Goal: Task Accomplishment & Management: Complete application form

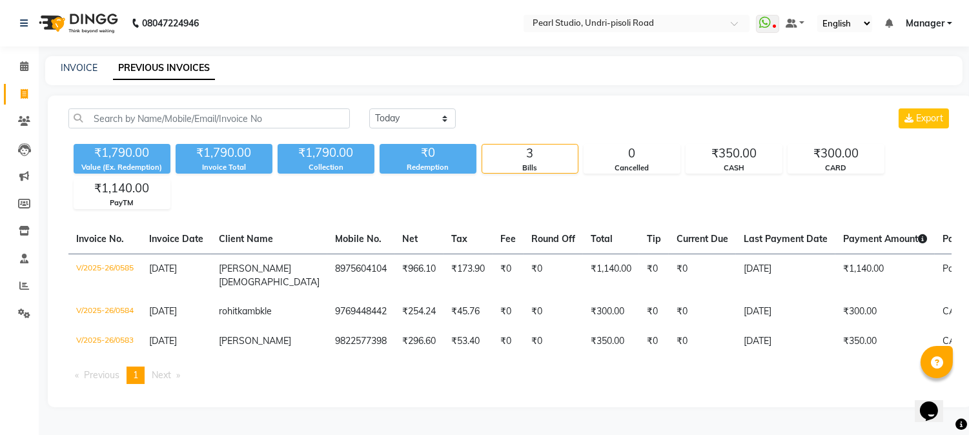
click at [558, 111] on div "[DATE] [DATE] Custom Range Export" at bounding box center [660, 118] width 582 height 20
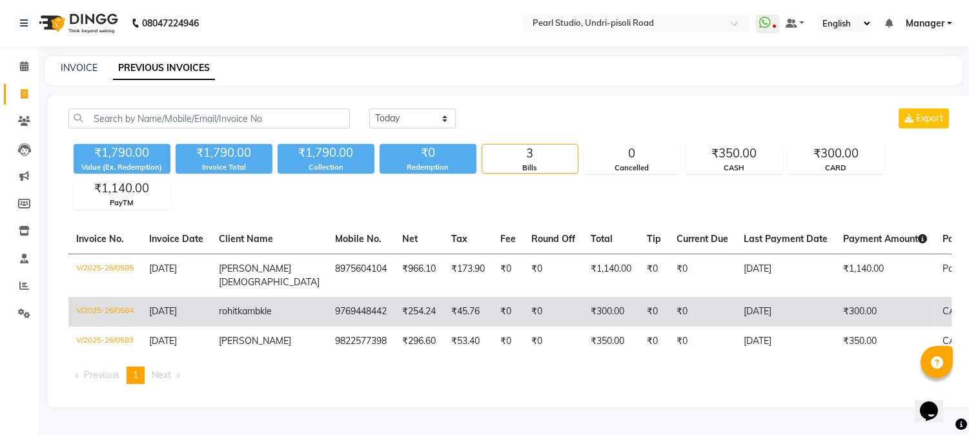
scroll to position [1, 0]
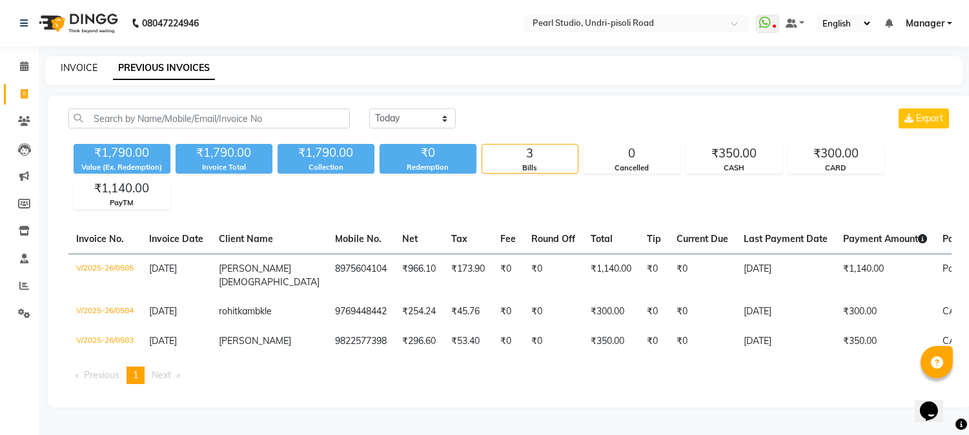
click at [79, 67] on link "INVOICE" at bounding box center [79, 68] width 37 height 12
select select "service"
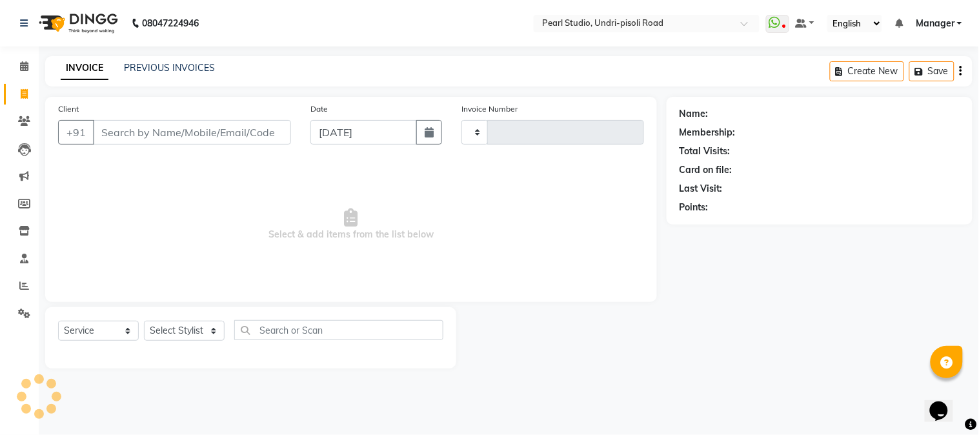
type input "0586"
select select "5290"
